Goal: Task Accomplishment & Management: Complete application form

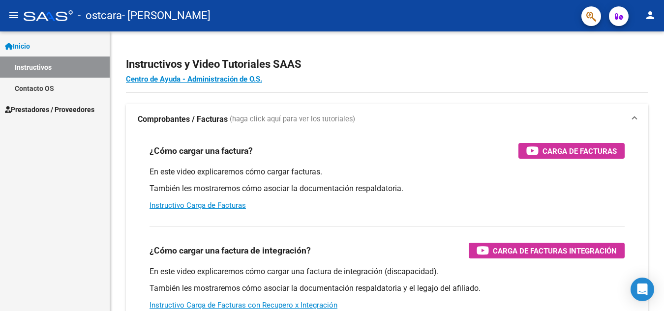
click at [30, 46] on span "Inicio" at bounding box center [17, 46] width 25 height 11
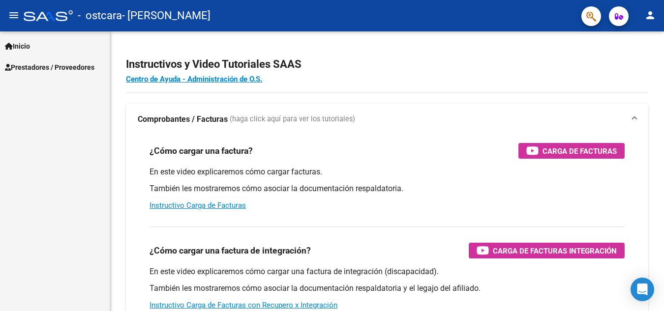
click at [39, 67] on span "Prestadores / Proveedores" at bounding box center [50, 67] width 90 height 11
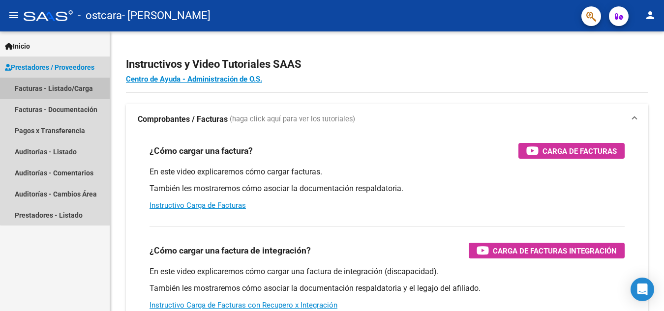
click at [57, 87] on link "Facturas - Listado/Carga" at bounding box center [55, 88] width 110 height 21
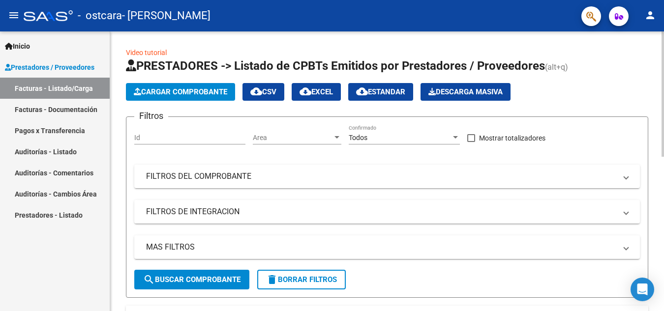
click at [191, 90] on span "Cargar Comprobante" at bounding box center [180, 92] width 93 height 9
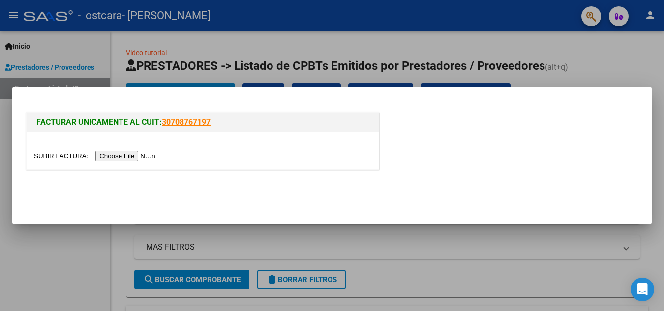
click at [143, 155] on input "file" at bounding box center [96, 156] width 124 height 10
click at [133, 157] on input "file" at bounding box center [96, 156] width 124 height 10
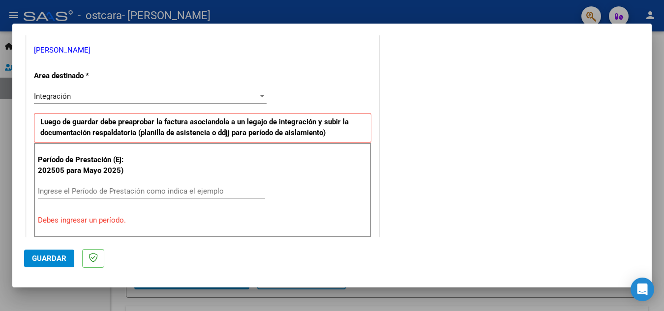
scroll to position [246, 0]
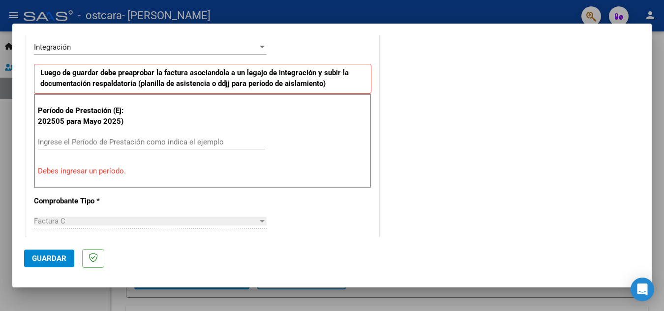
click at [118, 140] on input "Ingrese el Período de Prestación como indica el ejemplo" at bounding box center [151, 142] width 227 height 9
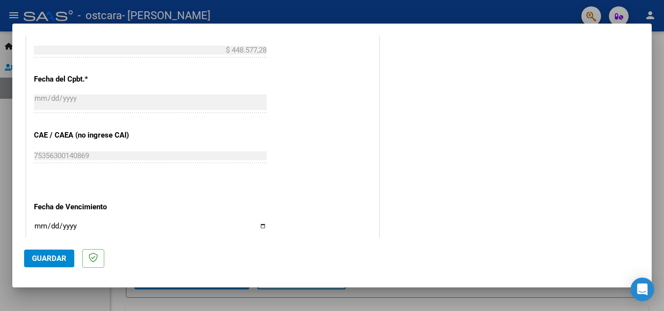
scroll to position [590, 0]
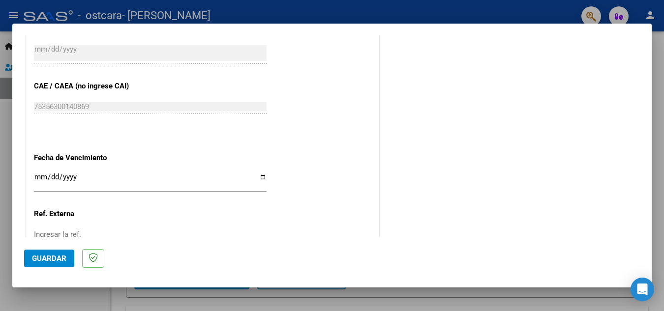
type input "202508"
click at [72, 178] on input "Ingresar la fecha" at bounding box center [150, 181] width 233 height 16
click at [41, 177] on input "Ingresar la fecha" at bounding box center [150, 181] width 233 height 16
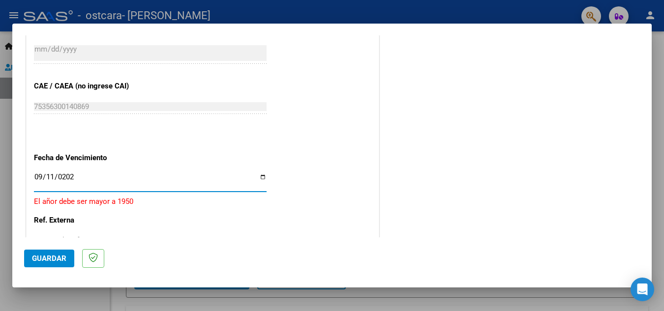
type input "[DATE]"
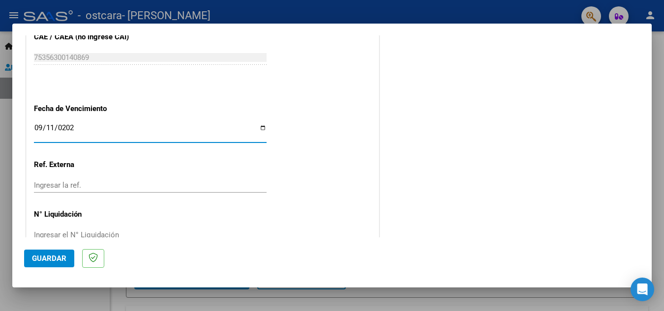
scroll to position [664, 0]
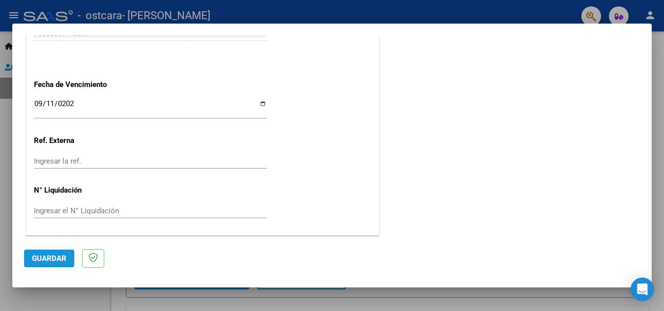
click at [50, 259] on span "Guardar" at bounding box center [49, 258] width 34 height 9
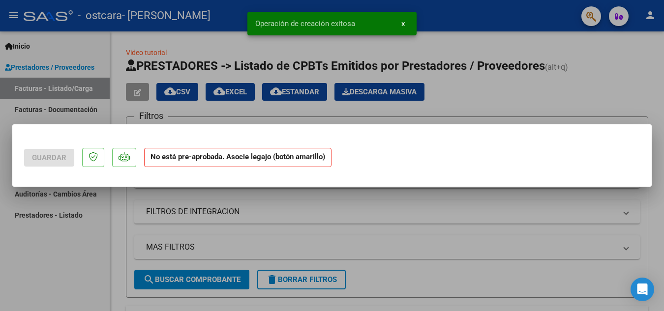
scroll to position [0, 0]
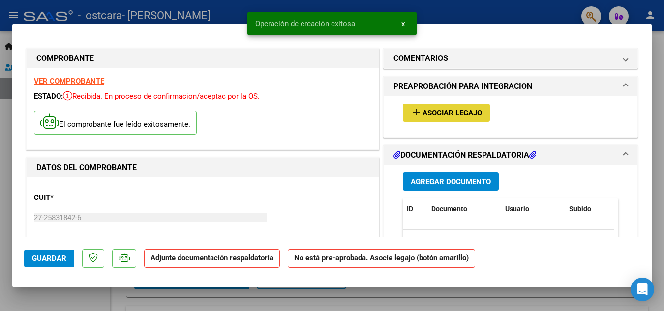
click at [431, 112] on span "Asociar Legajo" at bounding box center [453, 113] width 60 height 9
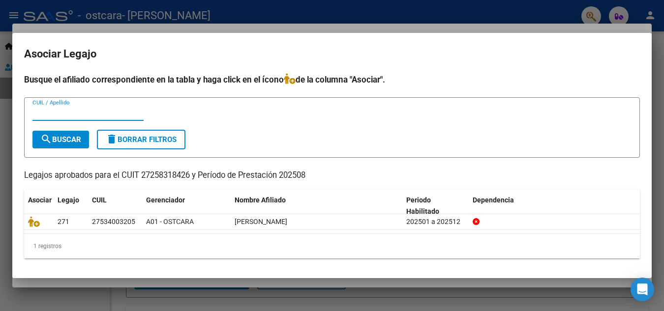
click at [62, 114] on input "CUIL / Apellido" at bounding box center [87, 113] width 111 height 9
click at [62, 115] on input "CUIL / Apellido" at bounding box center [87, 113] width 111 height 9
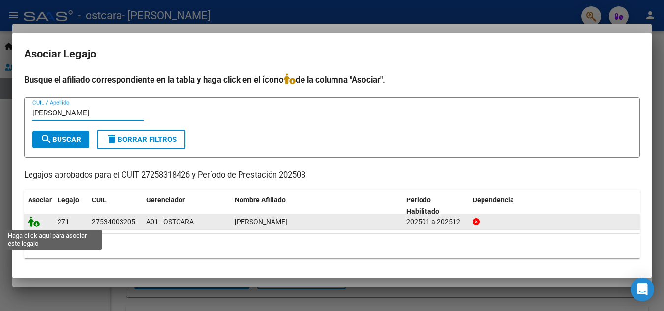
type input "[PERSON_NAME]"
click at [33, 225] on icon at bounding box center [34, 222] width 12 height 11
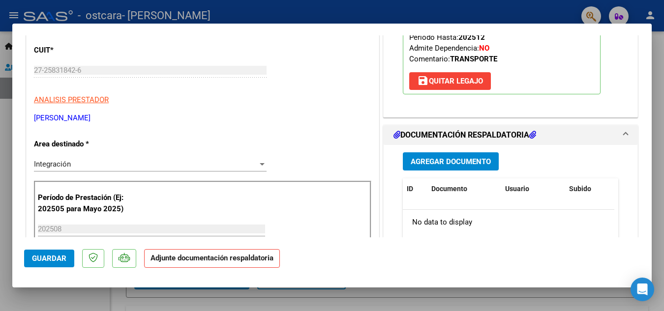
scroll to position [197, 0]
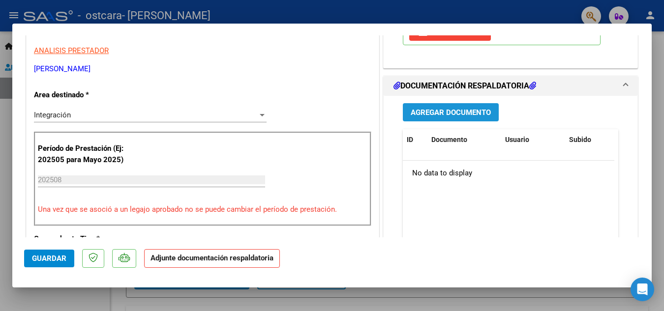
click at [441, 113] on span "Agregar Documento" at bounding box center [451, 112] width 80 height 9
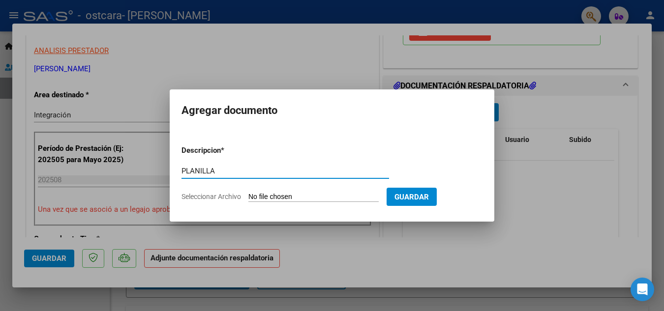
type input "PLANILLA"
click at [277, 193] on input "Seleccionar Archivo" at bounding box center [313, 197] width 130 height 9
type input "C:\fakepath\[PERSON_NAME].pdf"
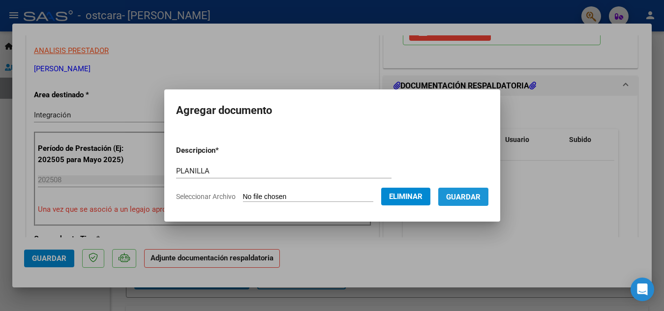
click at [481, 198] on span "Guardar" at bounding box center [463, 197] width 34 height 9
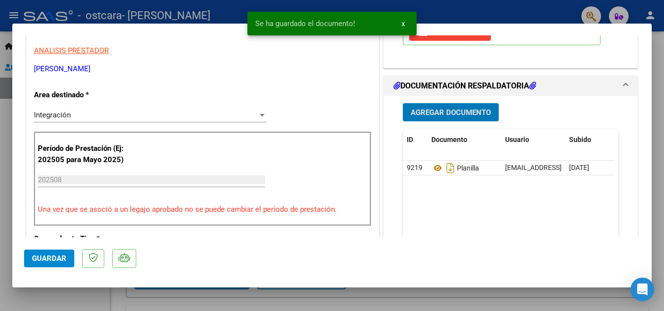
click at [52, 258] on span "Guardar" at bounding box center [49, 258] width 34 height 9
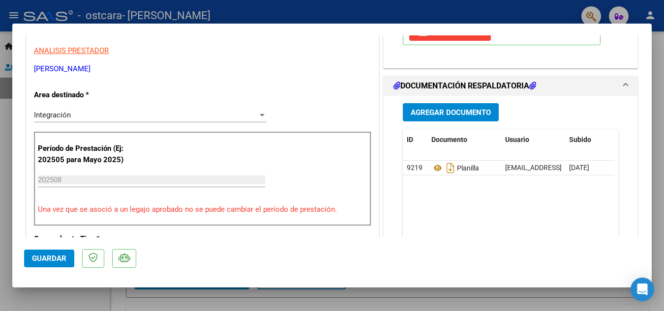
scroll to position [0, 0]
